Goal: Task Accomplishment & Management: Use online tool/utility

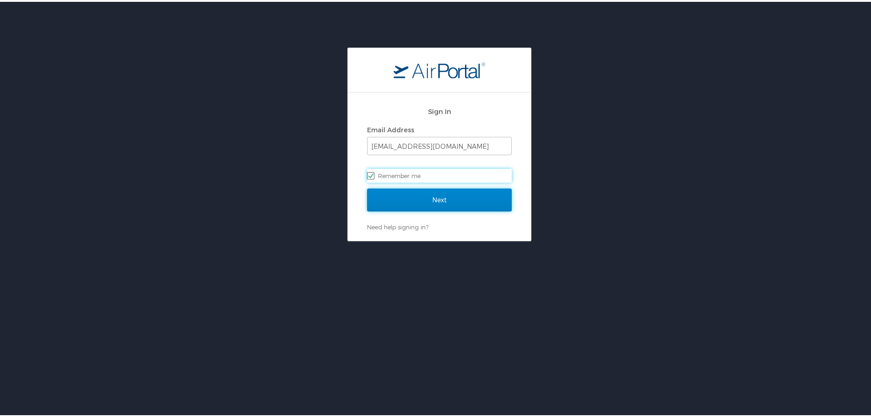
click at [426, 199] on input "Next" at bounding box center [439, 198] width 145 height 23
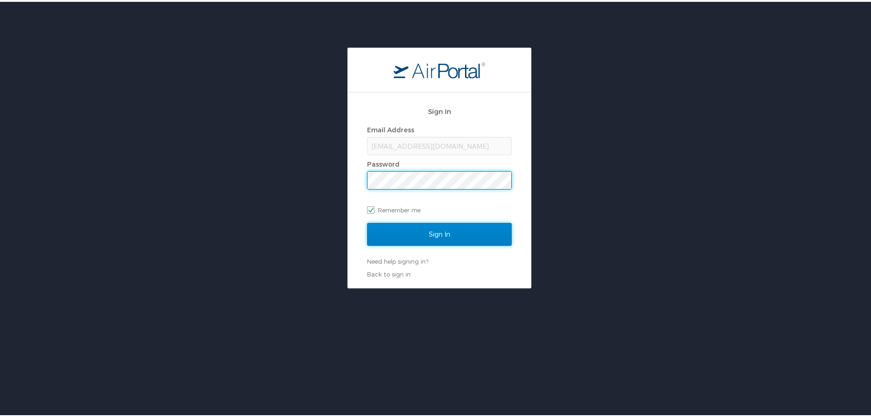
click at [433, 234] on input "Sign In" at bounding box center [439, 232] width 145 height 23
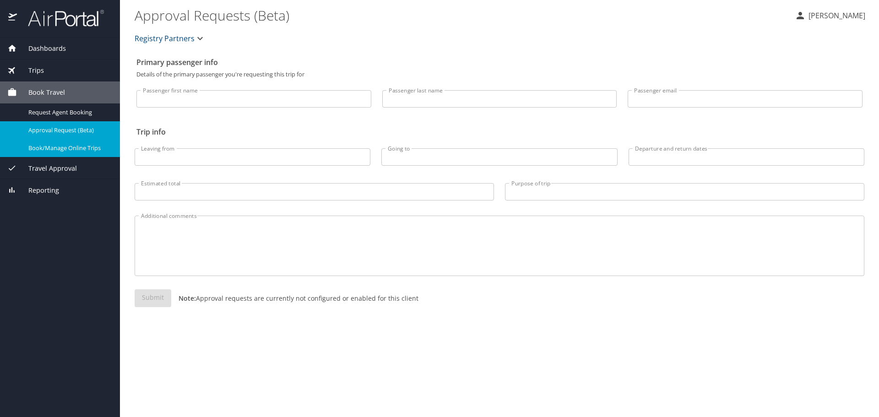
click at [67, 147] on span "Book/Manage Online Trips" at bounding box center [68, 148] width 81 height 9
